Goal: Navigation & Orientation: Go to known website

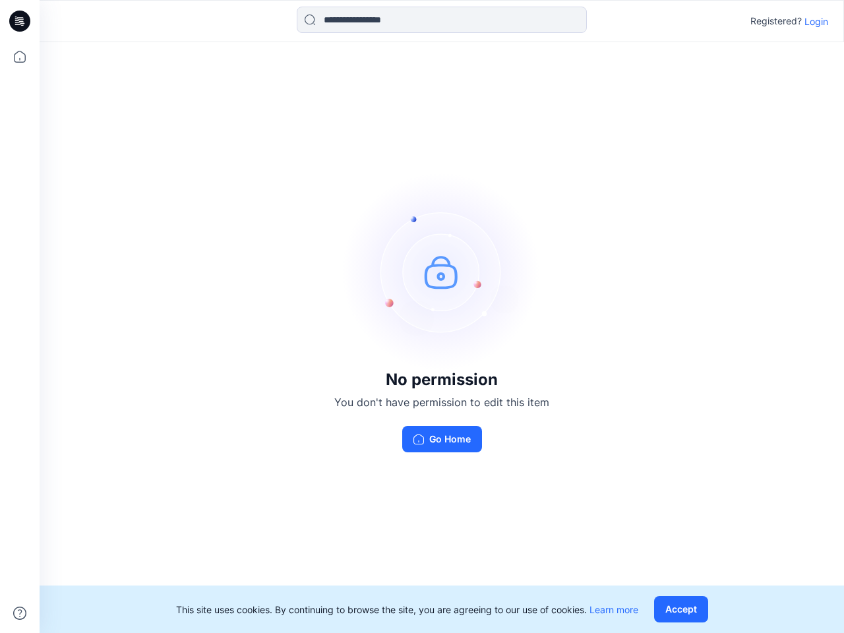
click at [422, 316] on img at bounding box center [442, 272] width 198 height 198
click at [20, 21] on icon at bounding box center [21, 21] width 5 height 1
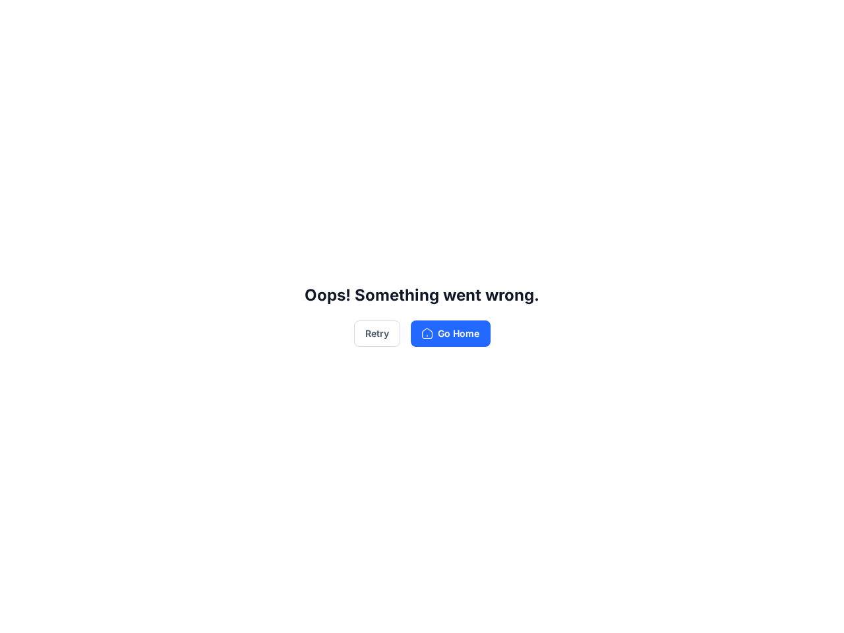
click at [20, 57] on div "Oops! Something went wrong. Retry Go Home" at bounding box center [422, 316] width 844 height 633
click at [20, 613] on div "Oops! Something went wrong. Retry Go Home" at bounding box center [422, 316] width 844 height 633
click at [442, 20] on div "Oops! Something went wrong. Retry Go Home" at bounding box center [422, 316] width 844 height 633
click at [816, 21] on div "Oops! Something went wrong. Retry Go Home" at bounding box center [422, 316] width 844 height 633
click at [684, 609] on div "Oops! Something went wrong. Retry Go Home" at bounding box center [422, 316] width 844 height 633
